Goal: Information Seeking & Learning: Compare options

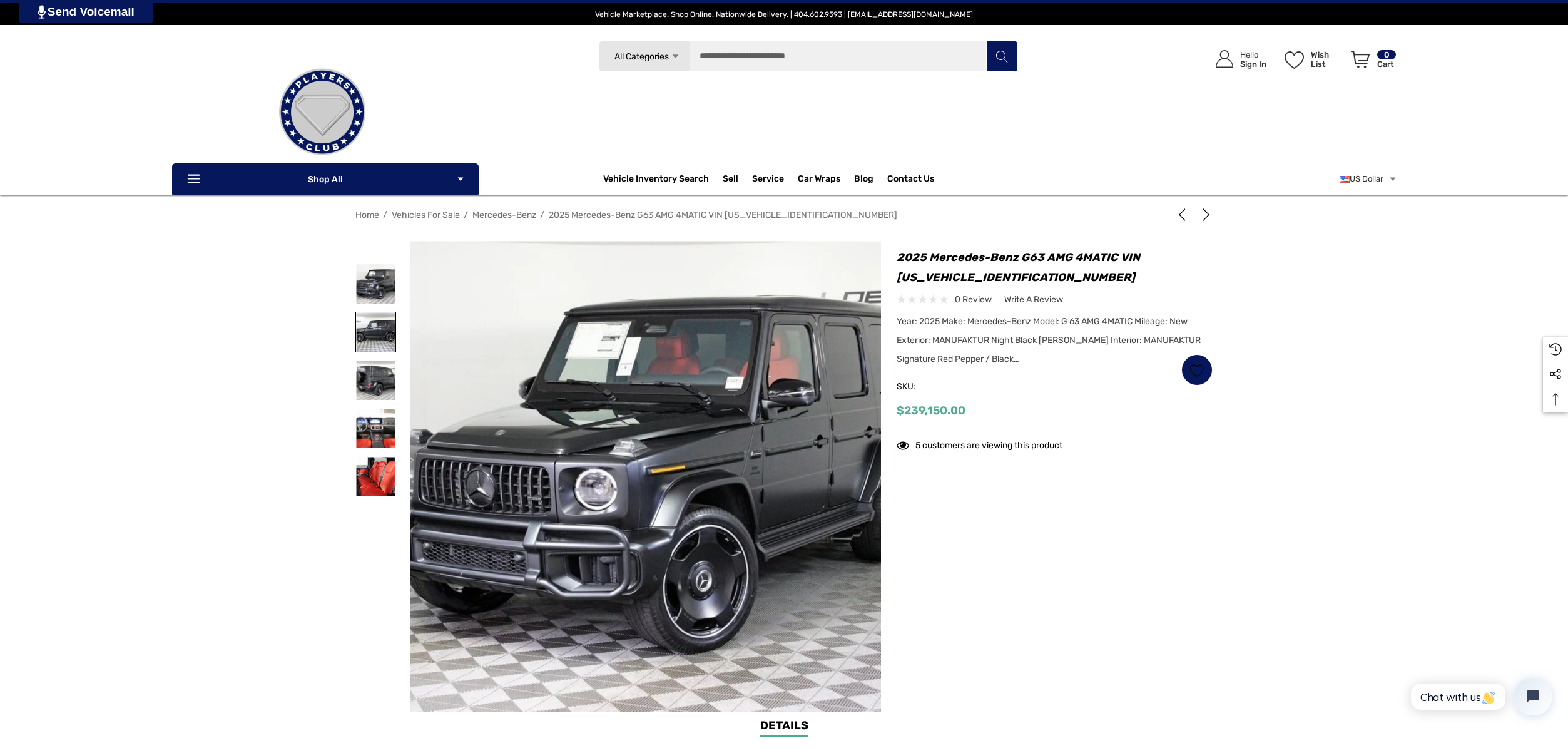
click at [370, 330] on img at bounding box center [376, 332] width 39 height 39
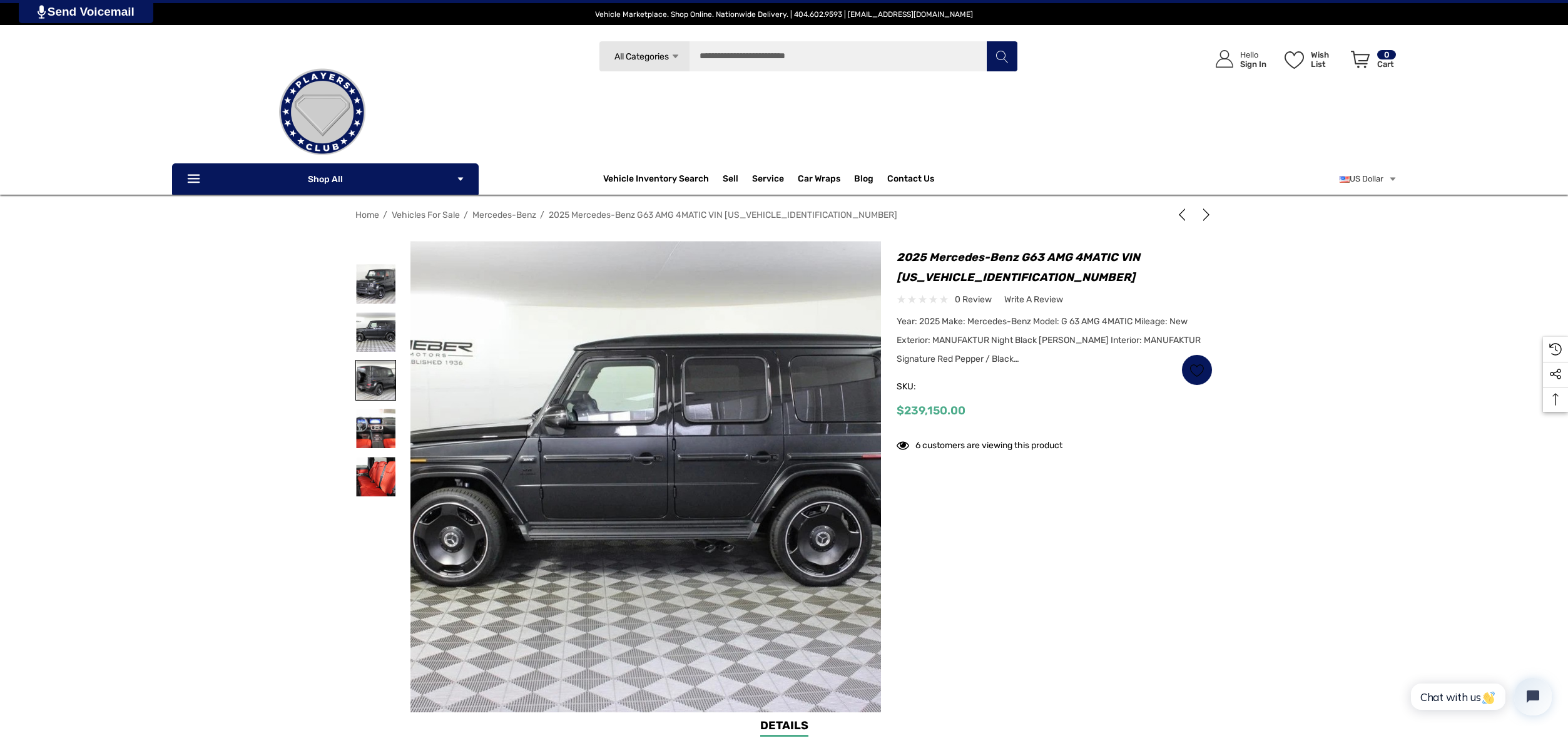
click at [374, 381] on img at bounding box center [376, 380] width 39 height 39
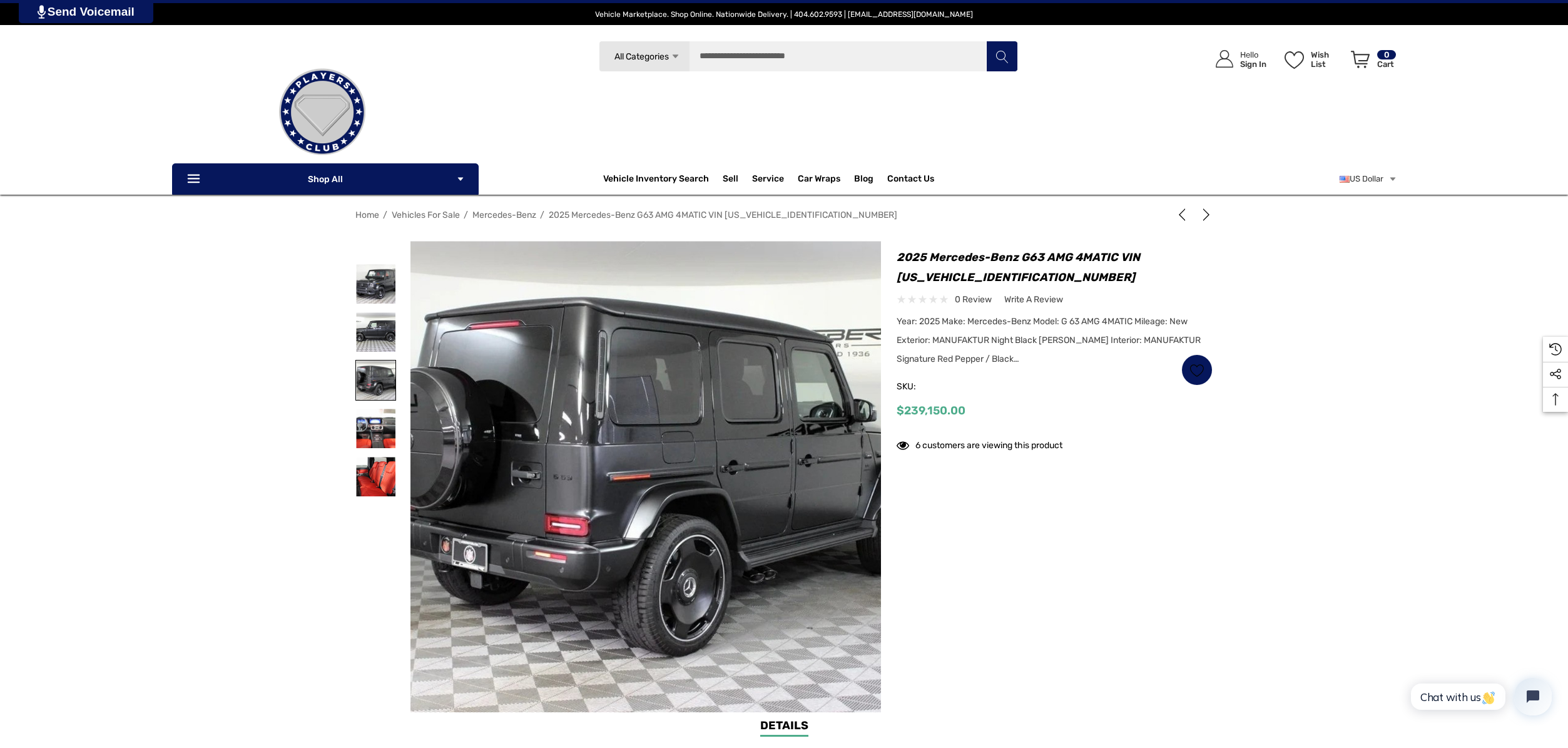
click at [374, 381] on img at bounding box center [376, 380] width 39 height 39
click at [376, 429] on img at bounding box center [376, 429] width 39 height 39
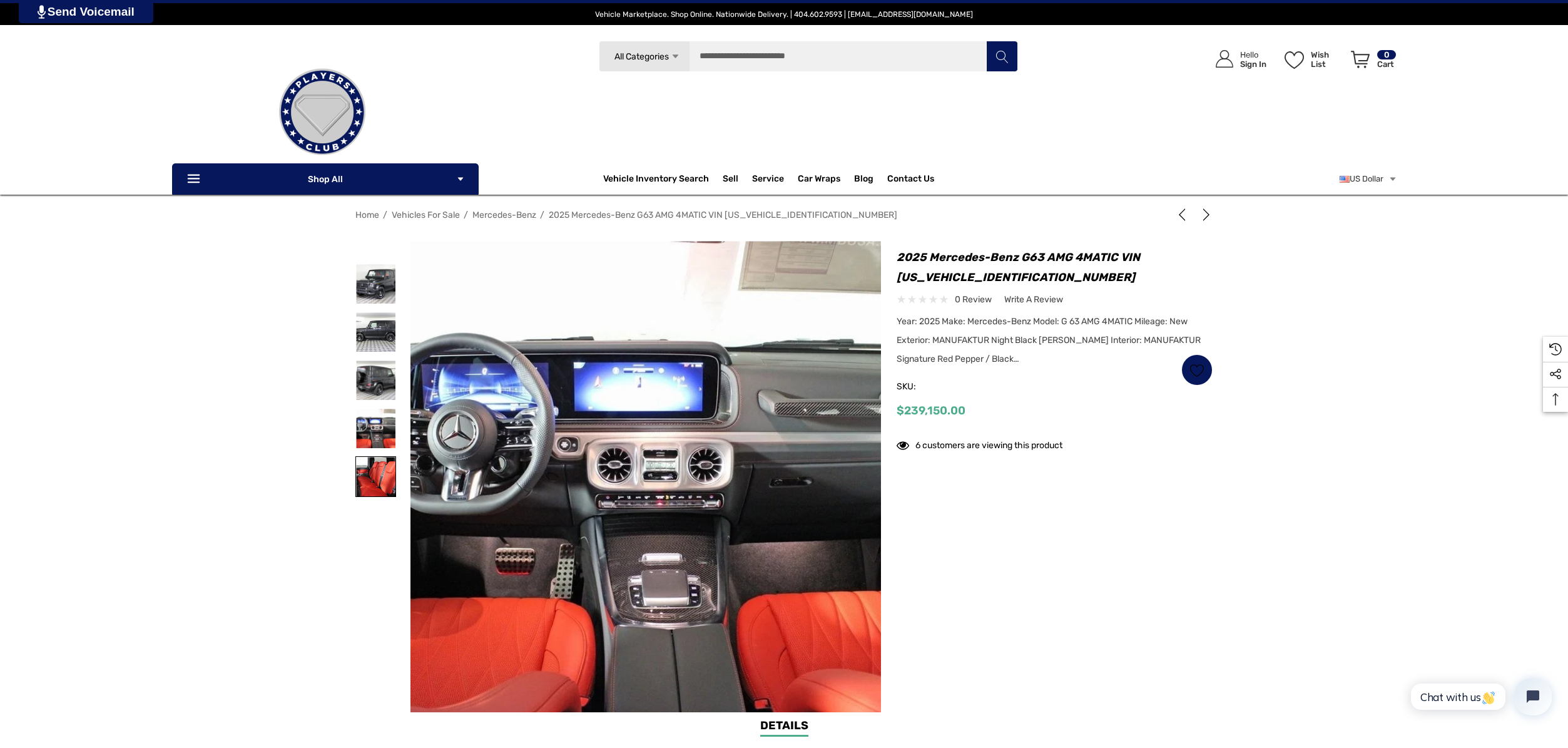
click at [381, 482] on img at bounding box center [376, 476] width 39 height 39
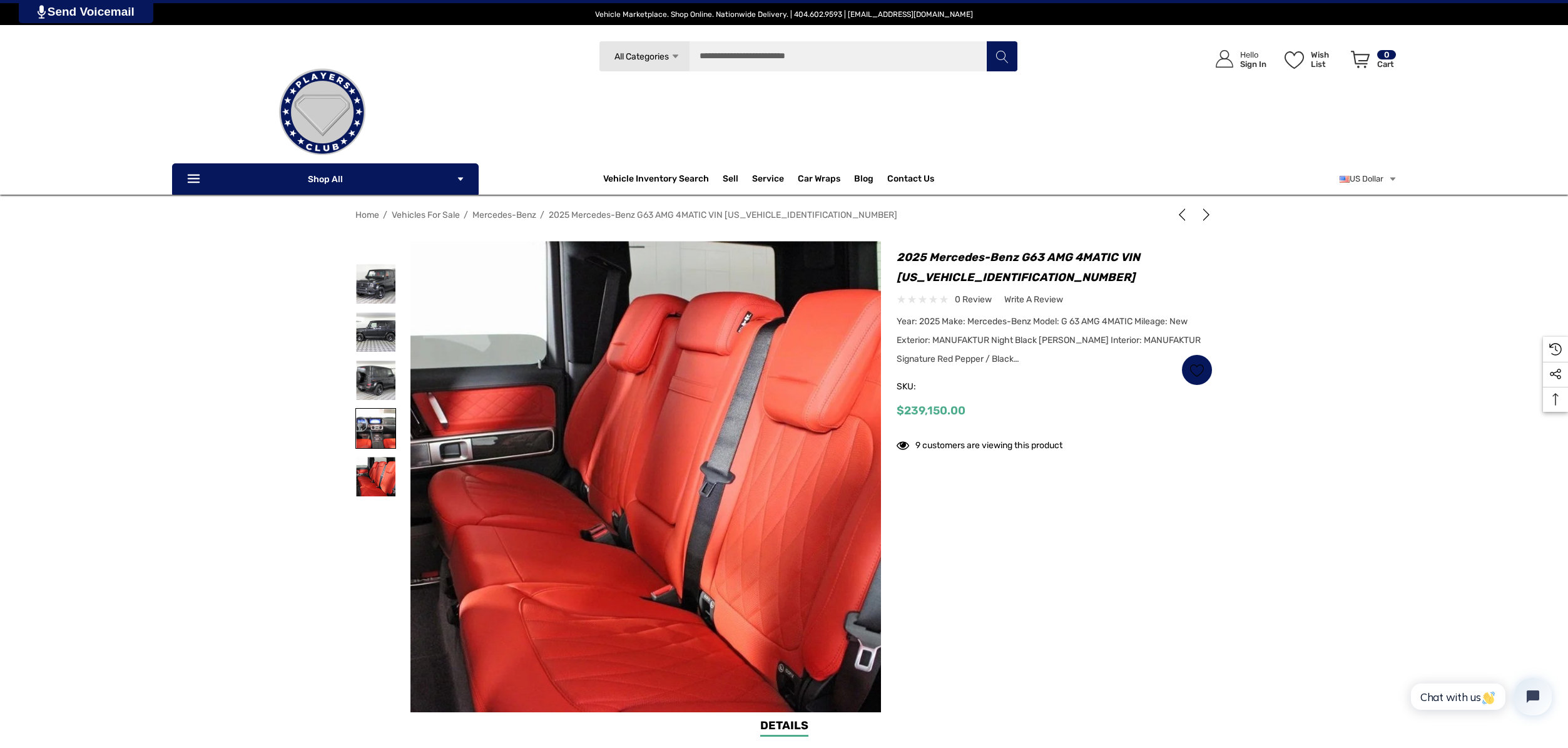
click at [377, 433] on img at bounding box center [376, 429] width 39 height 39
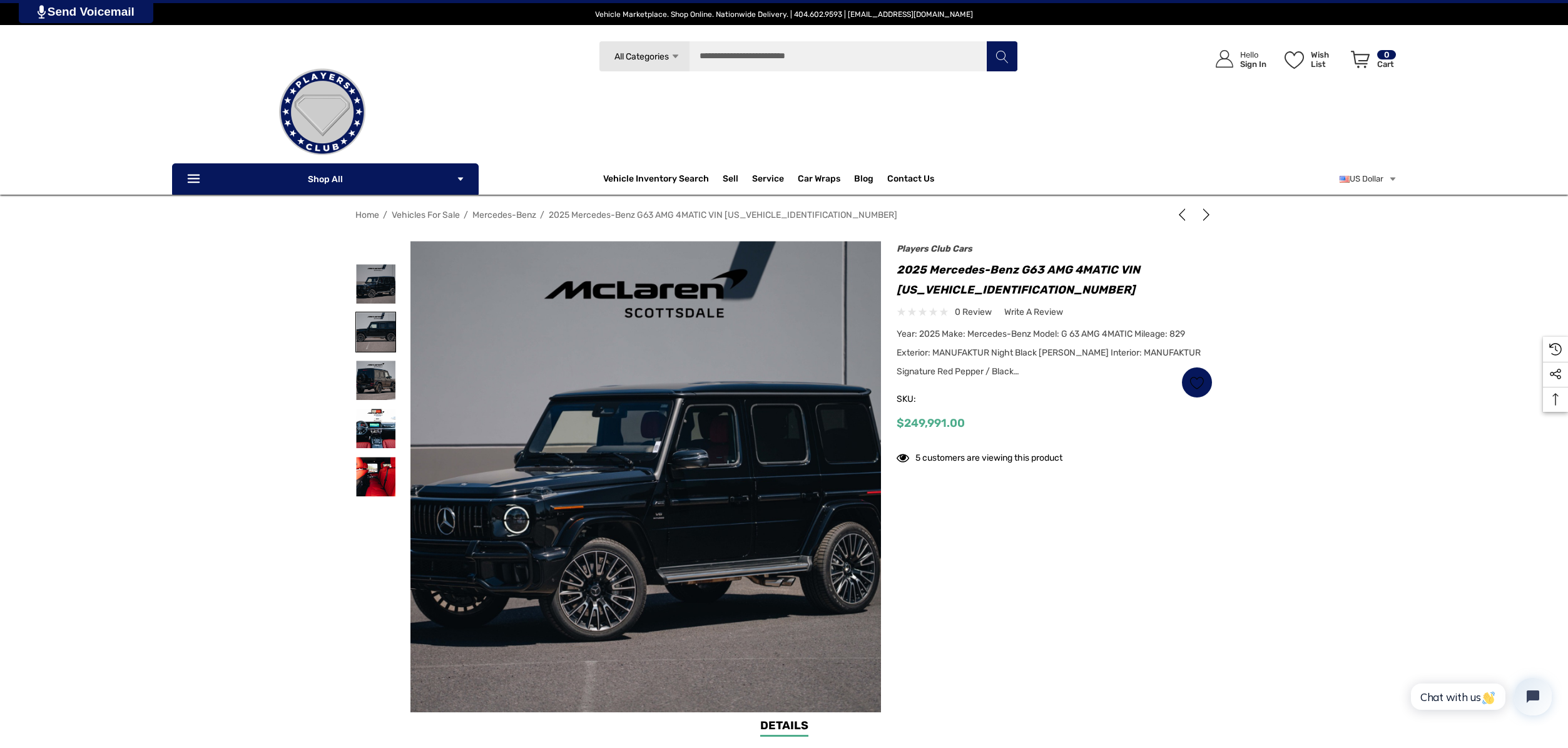
click at [374, 332] on img at bounding box center [376, 332] width 39 height 39
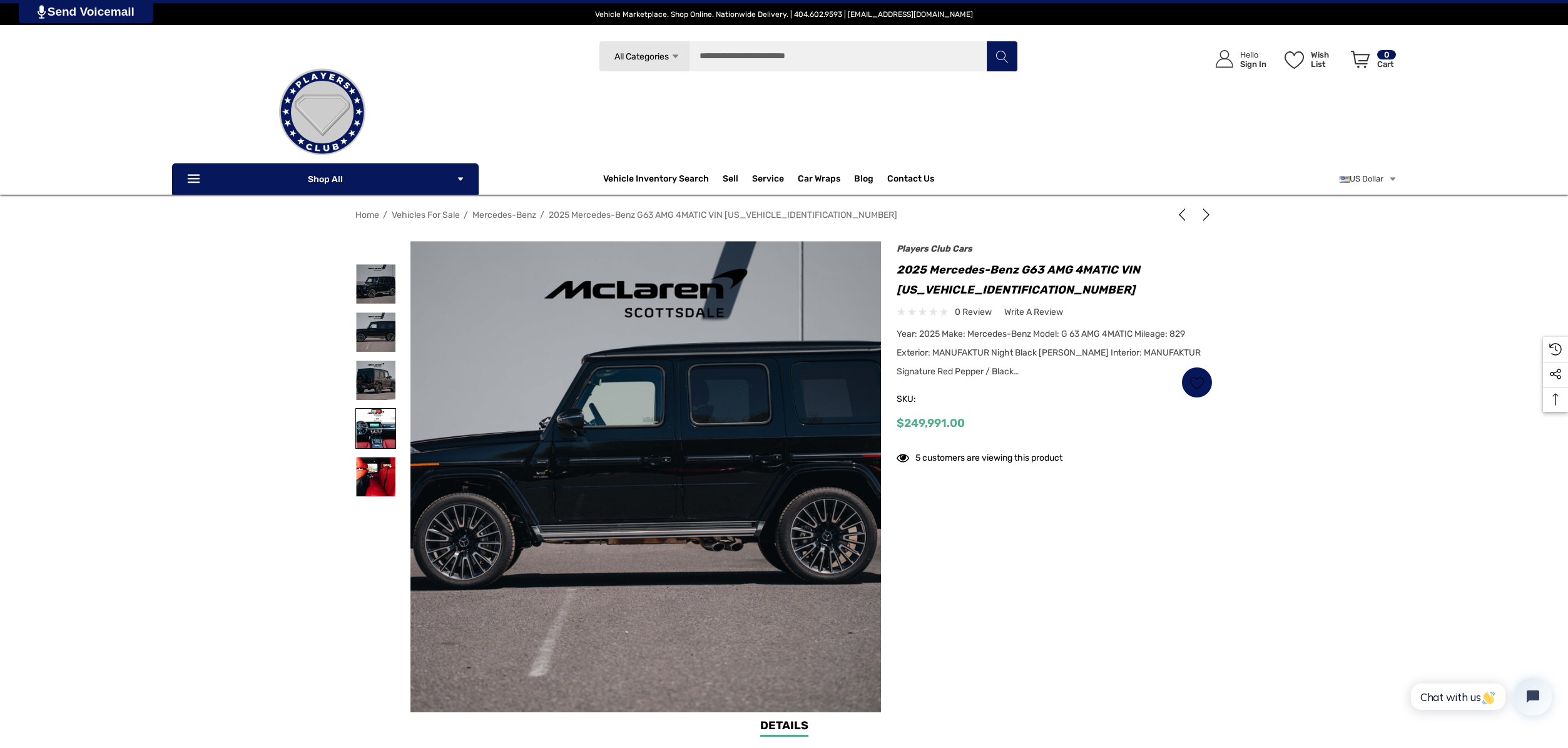
click at [388, 430] on img at bounding box center [376, 429] width 39 height 39
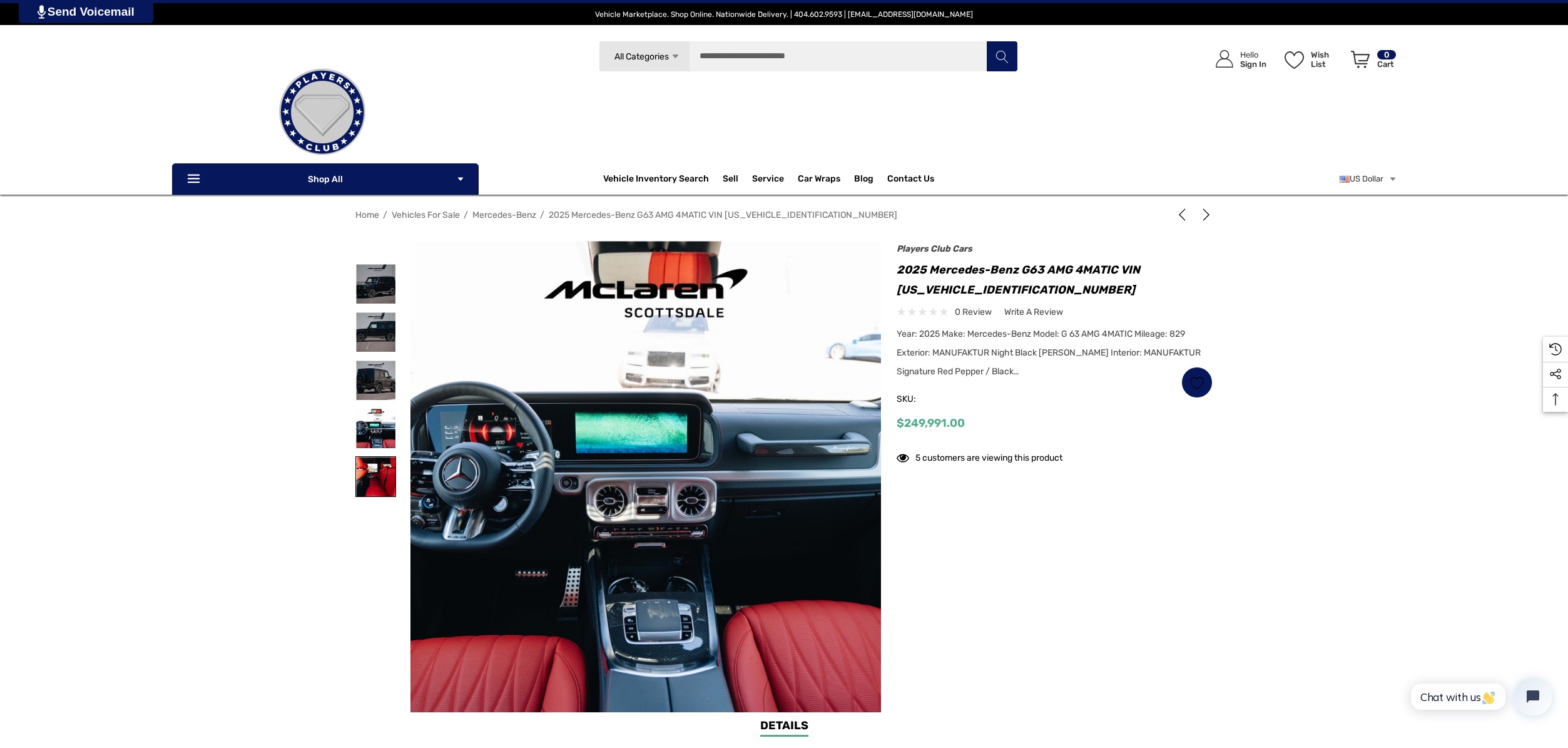
click at [383, 478] on img at bounding box center [376, 476] width 39 height 39
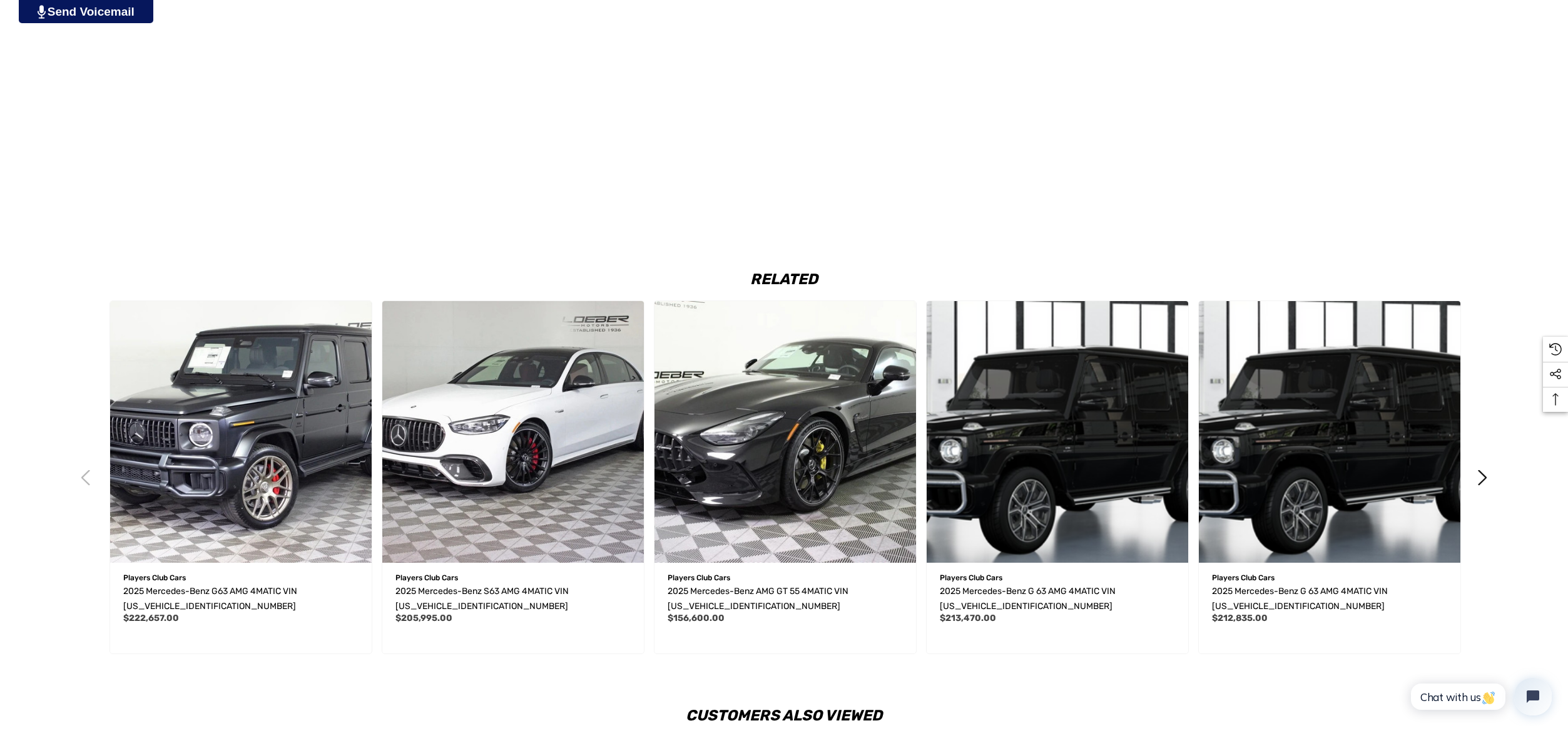
scroll to position [1731, 0]
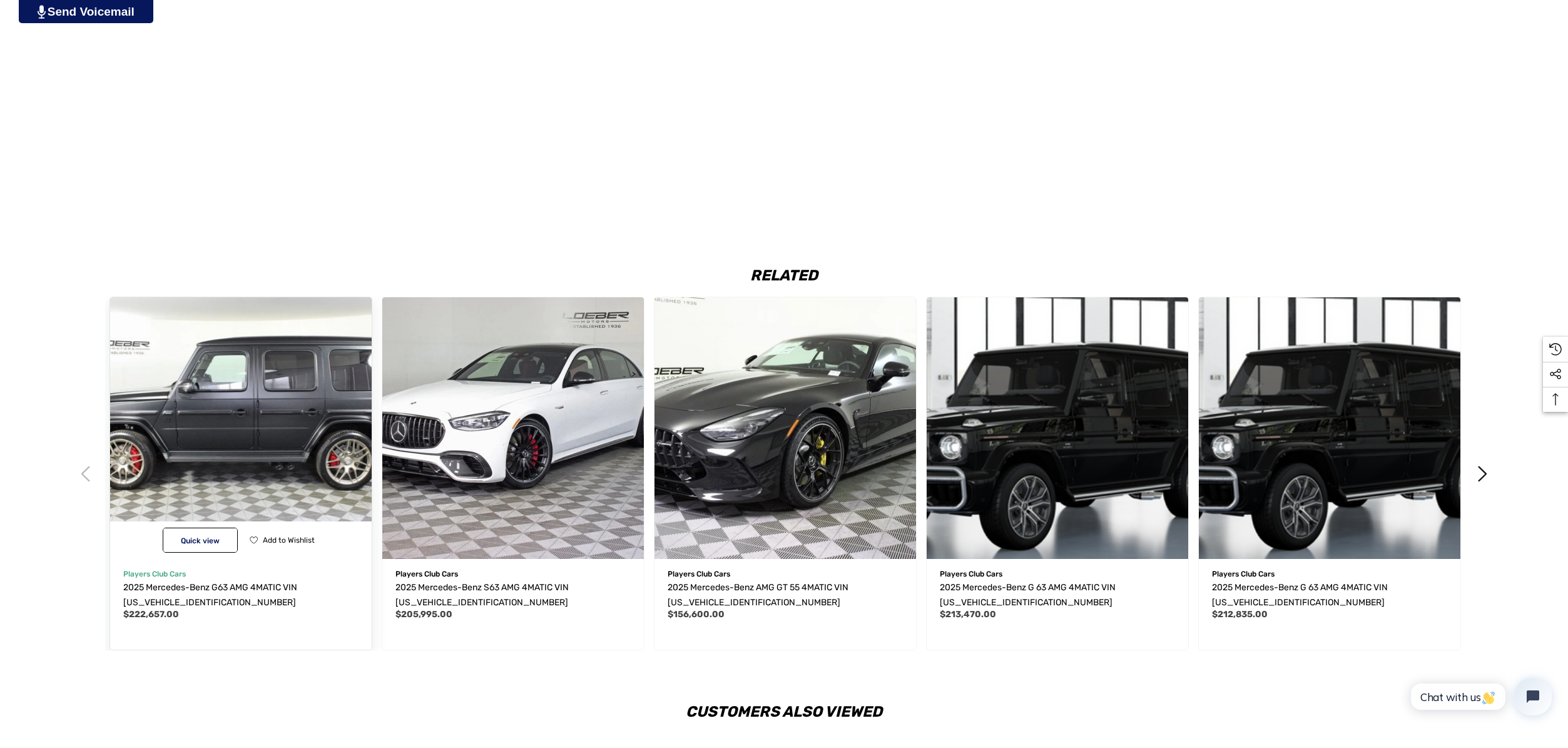
click at [291, 443] on img "2025 Mercedes-Benz G63 AMG 4MATIC VIN W1NWH5AB4SX034350,$222,657.00\a" at bounding box center [242, 429] width 288 height 288
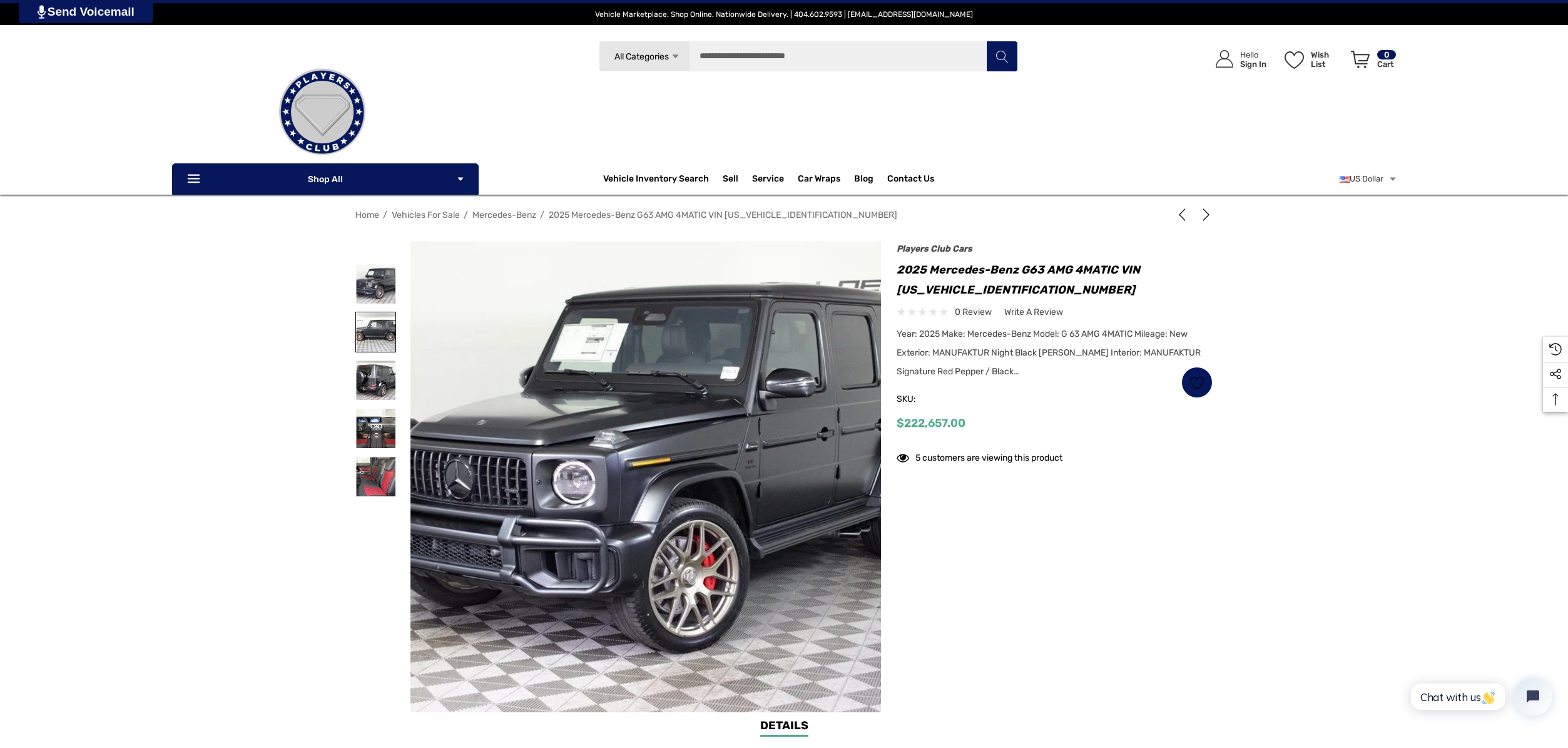
click at [373, 328] on img at bounding box center [376, 332] width 39 height 39
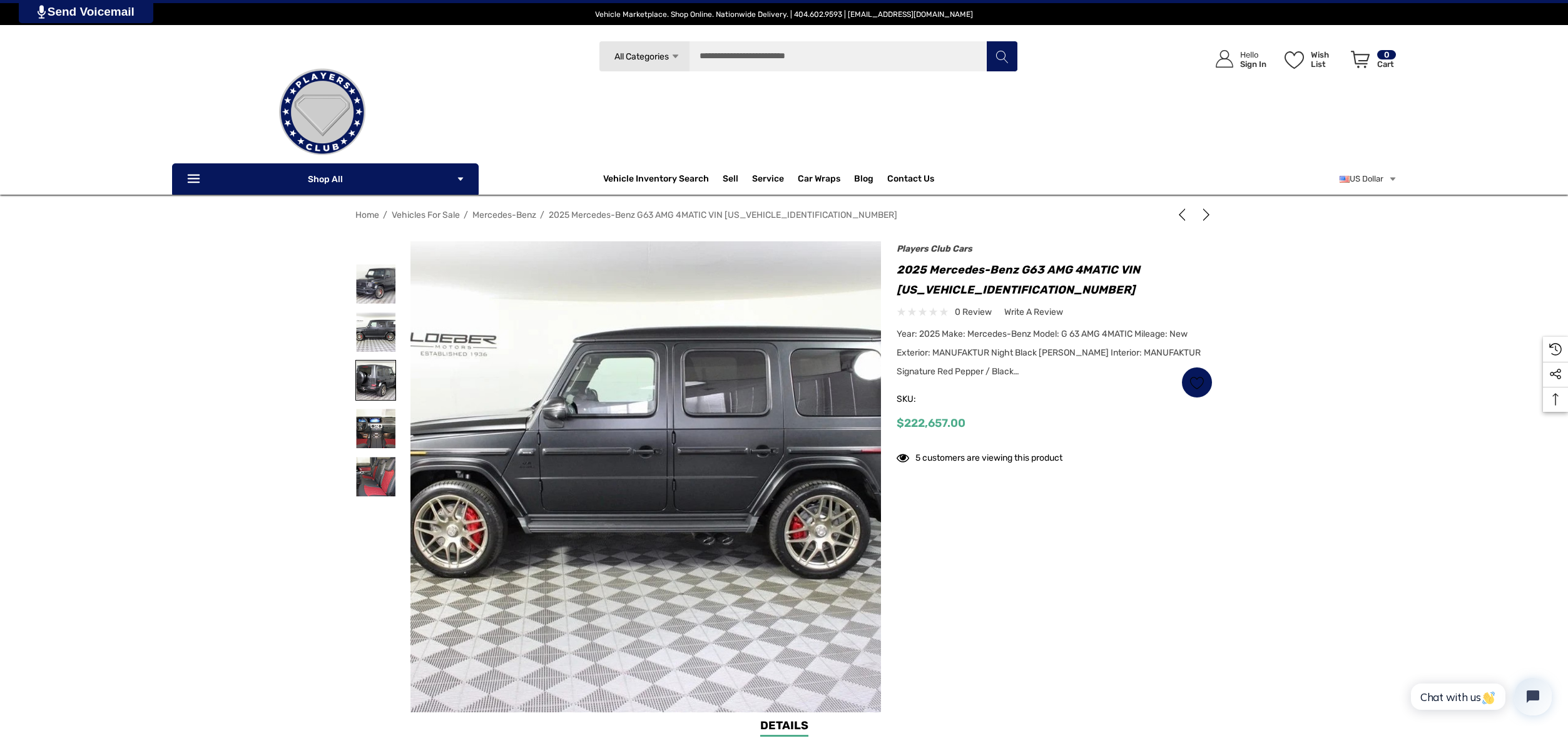
click at [383, 376] on img at bounding box center [376, 380] width 39 height 39
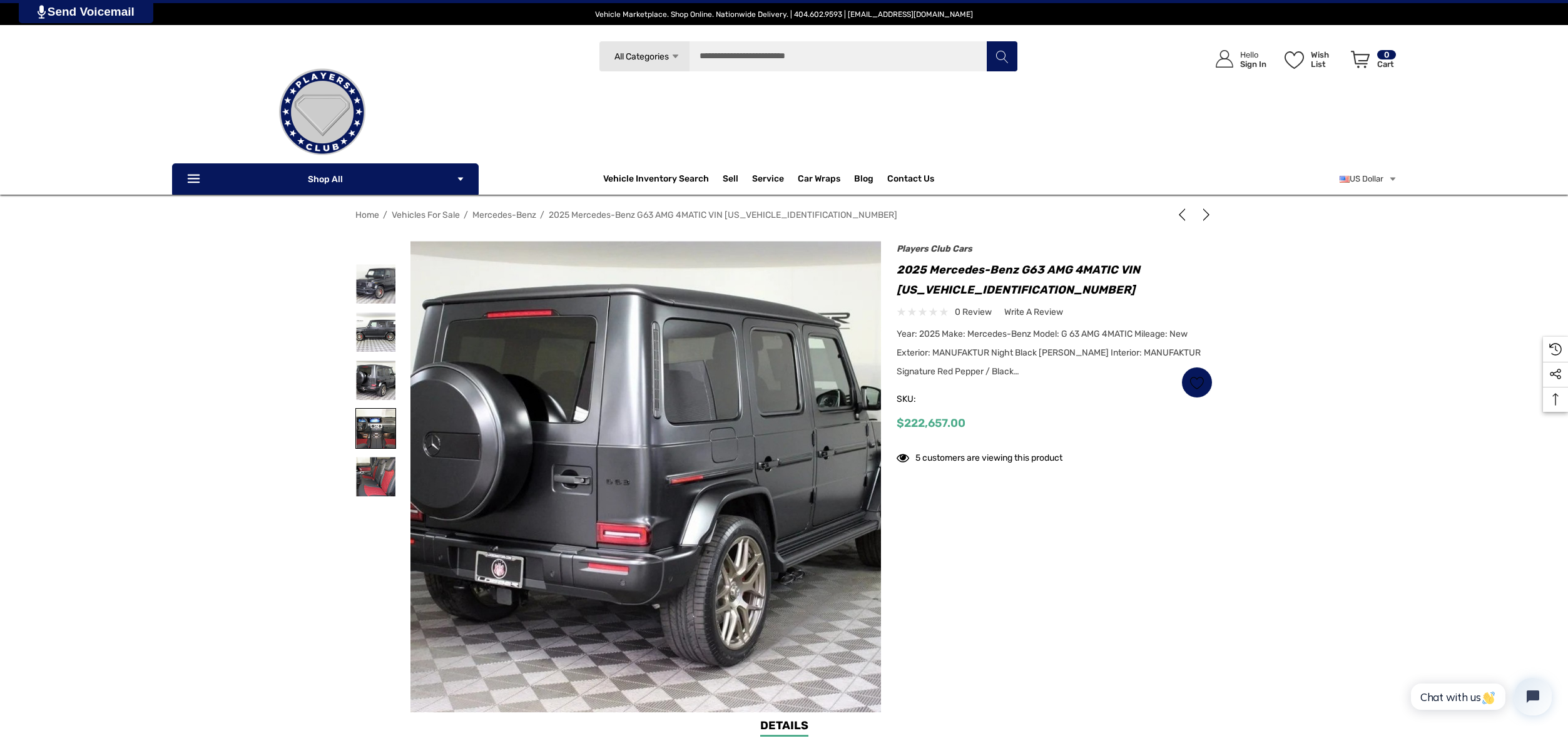
click at [379, 433] on img at bounding box center [376, 429] width 39 height 39
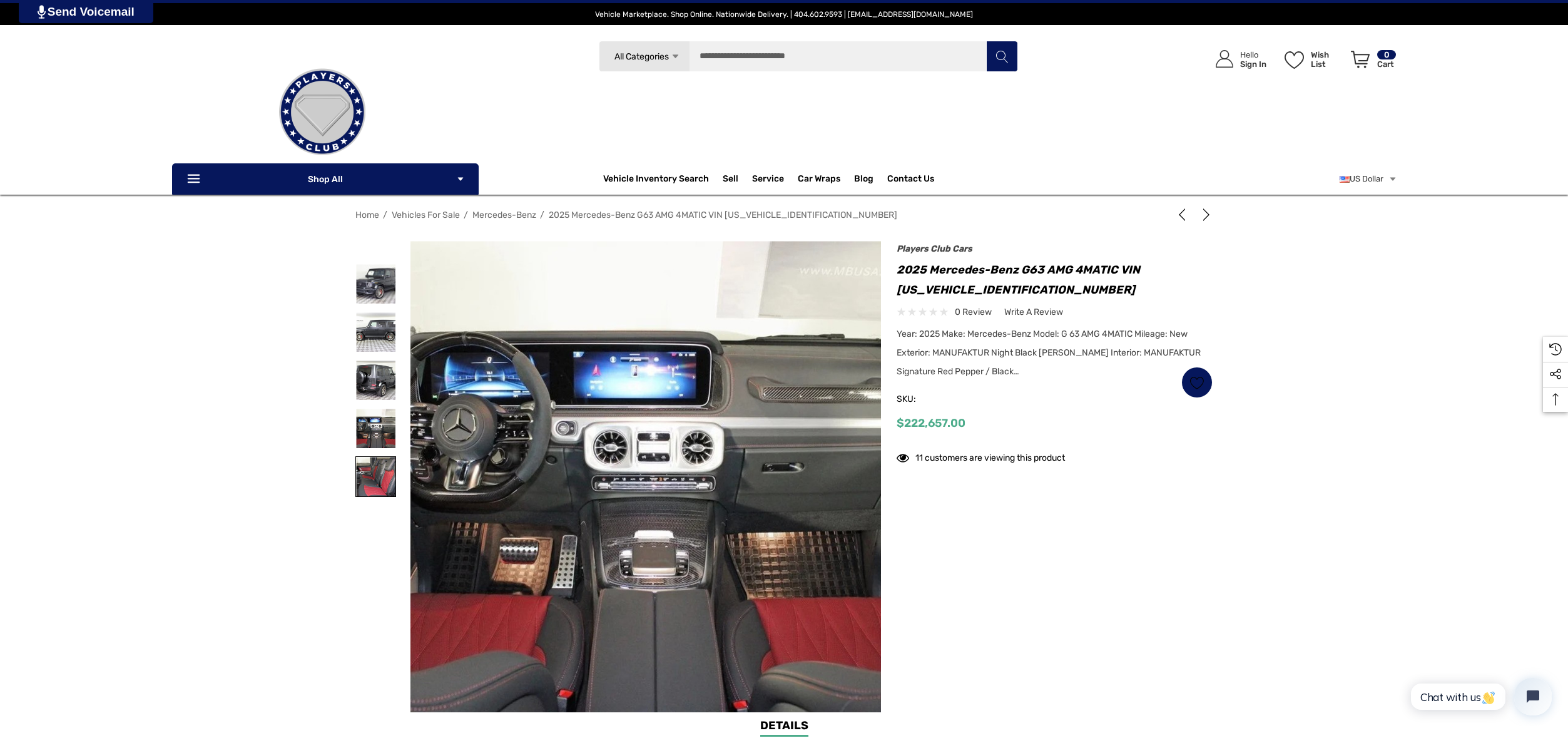
click at [374, 481] on img at bounding box center [376, 476] width 39 height 39
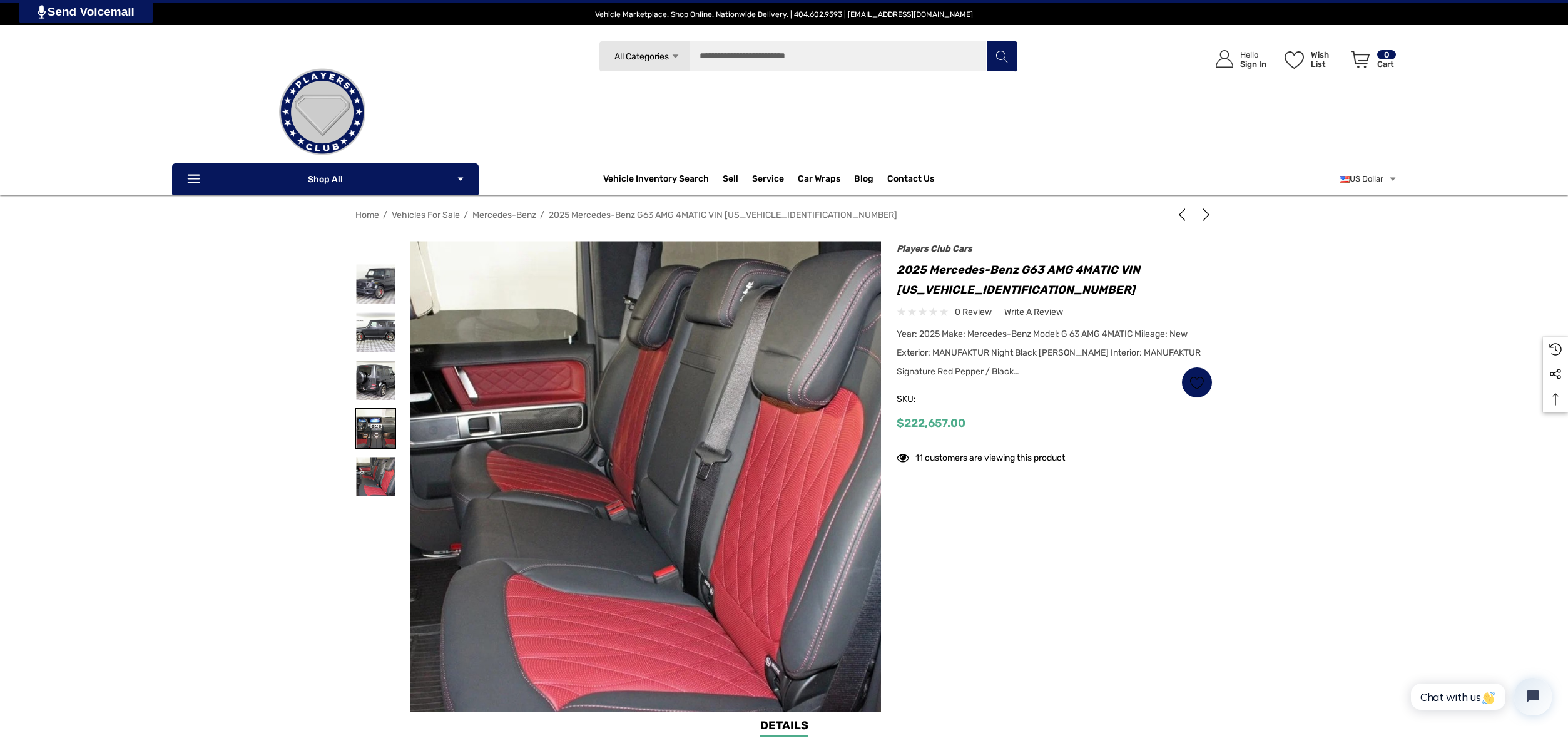
click at [383, 430] on img at bounding box center [376, 429] width 39 height 39
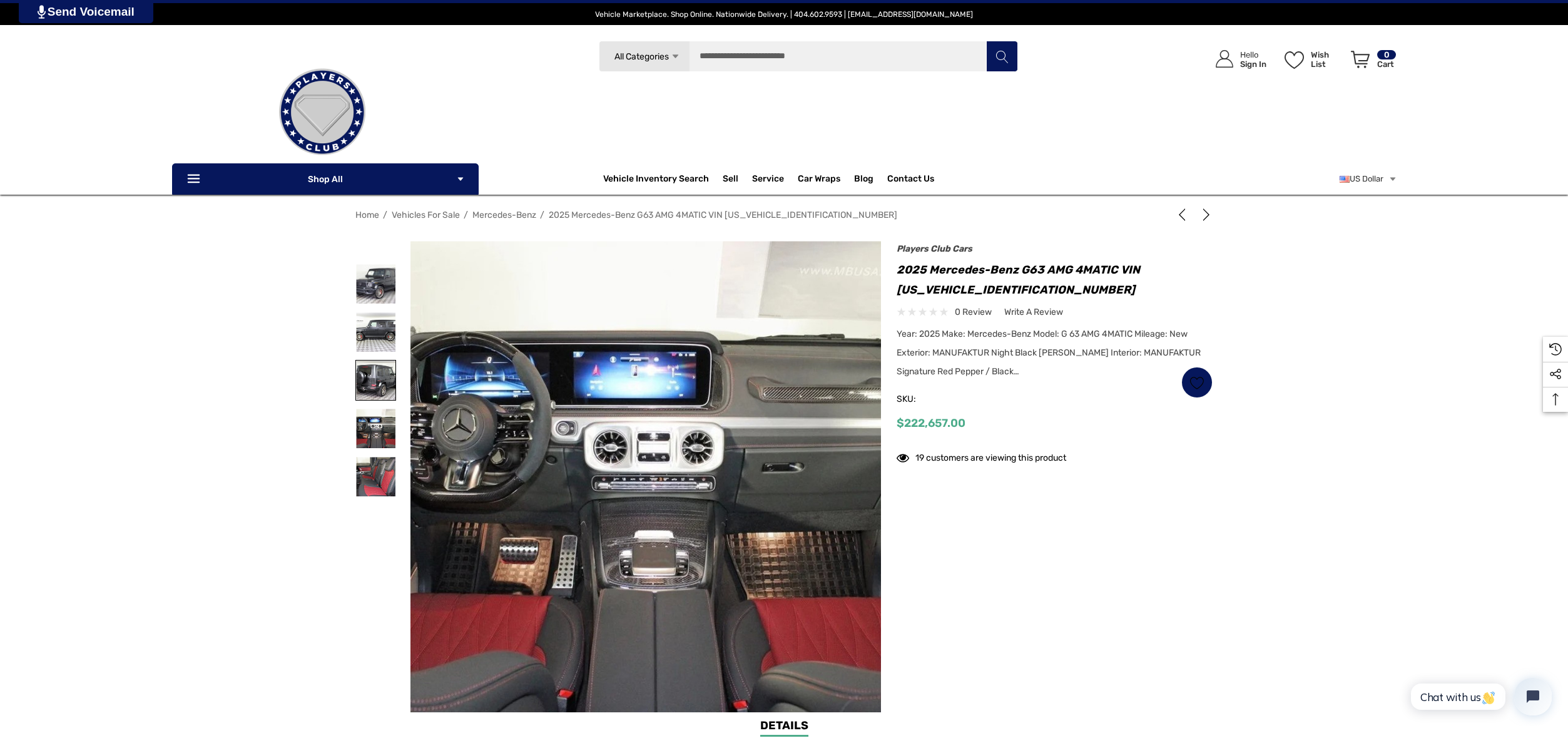
click at [370, 382] on img at bounding box center [376, 380] width 39 height 39
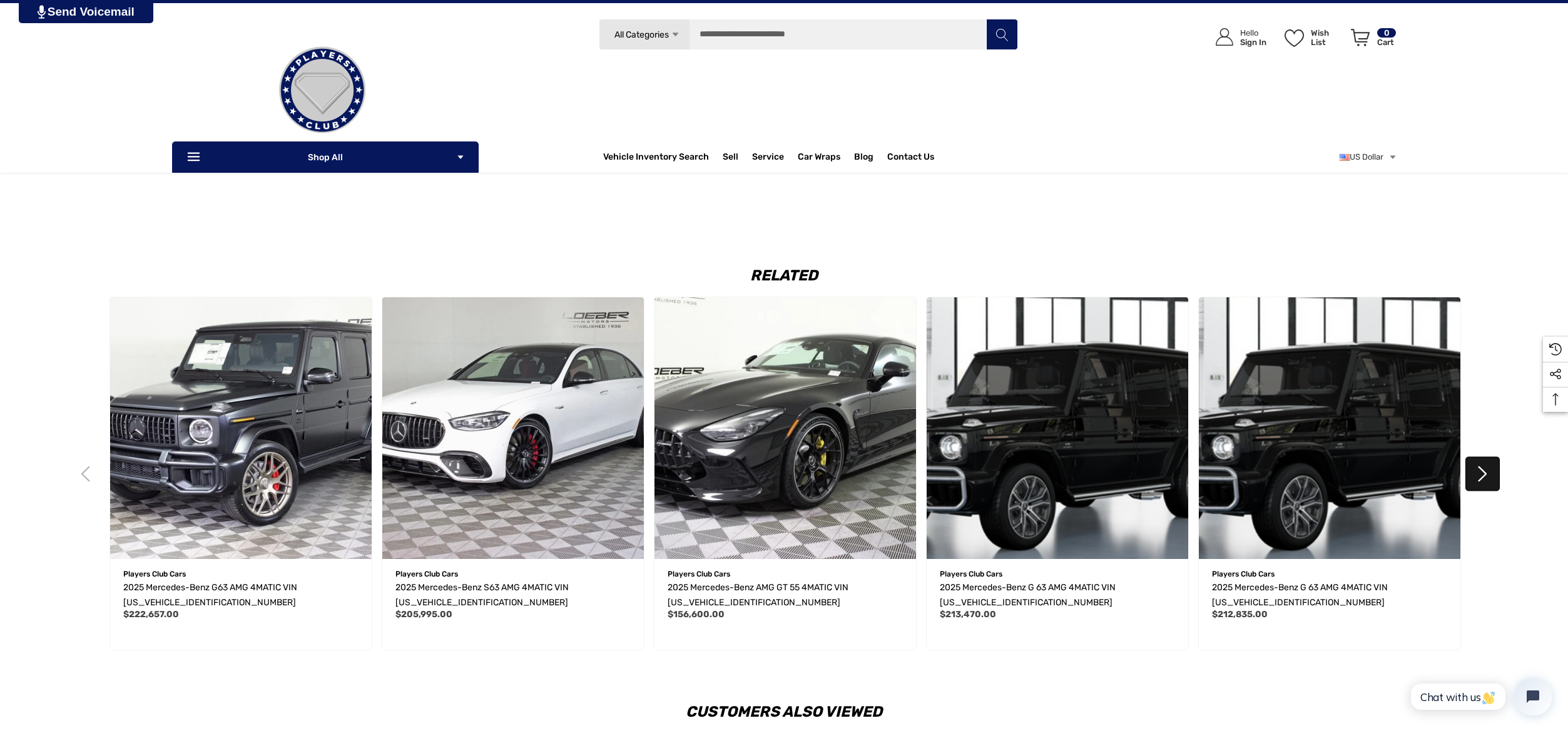
click at [1481, 479] on button "Next" at bounding box center [1482, 472] width 34 height 34
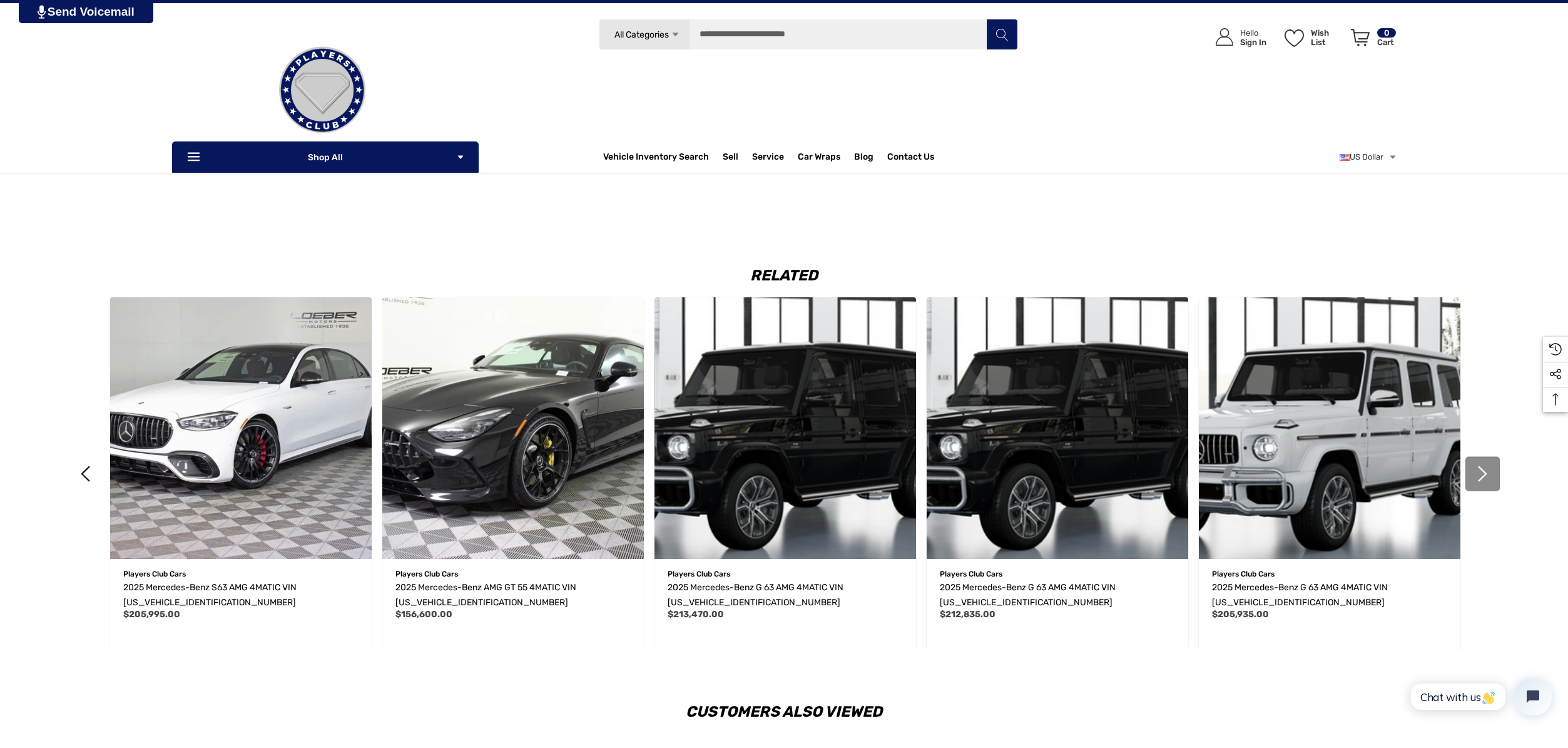
click at [1482, 472] on button "Next" at bounding box center [1482, 472] width 34 height 34
